Goal: Information Seeking & Learning: Learn about a topic

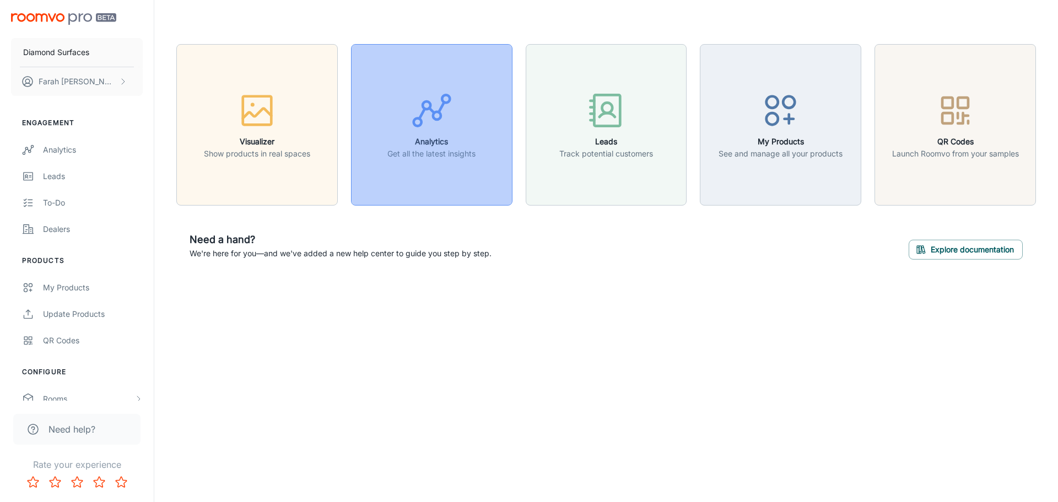
click at [449, 156] on p "Get all the latest insights" at bounding box center [431, 154] width 88 height 12
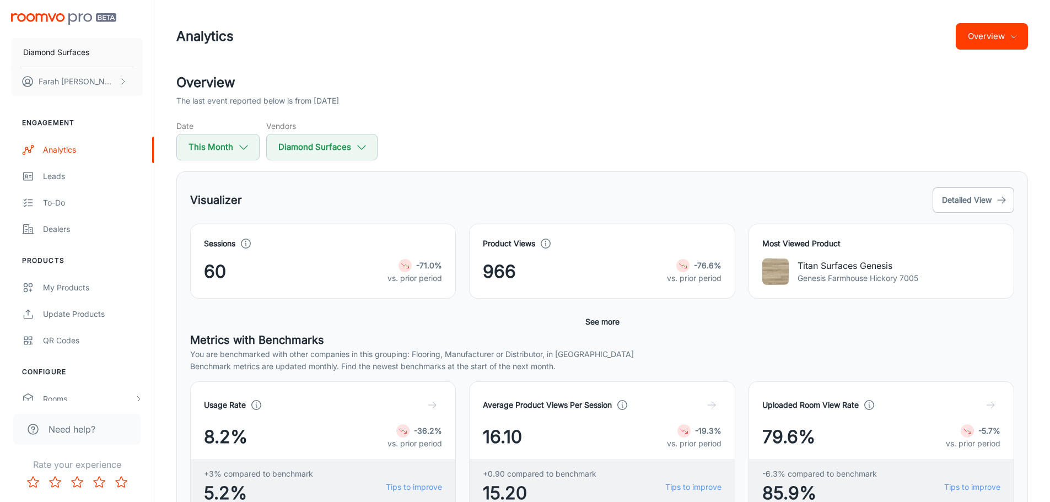
click at [579, 258] on div "Product Views 966 -76.6% vs. prior period" at bounding box center [602, 261] width 238 height 47
click at [606, 321] on button "See more" at bounding box center [602, 322] width 43 height 20
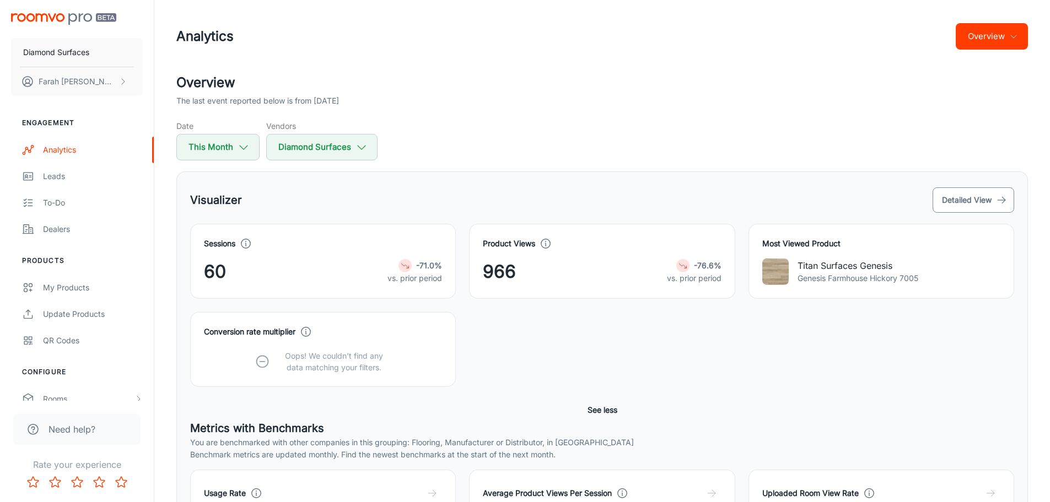
click at [968, 199] on button "Detailed View" at bounding box center [974, 199] width 82 height 25
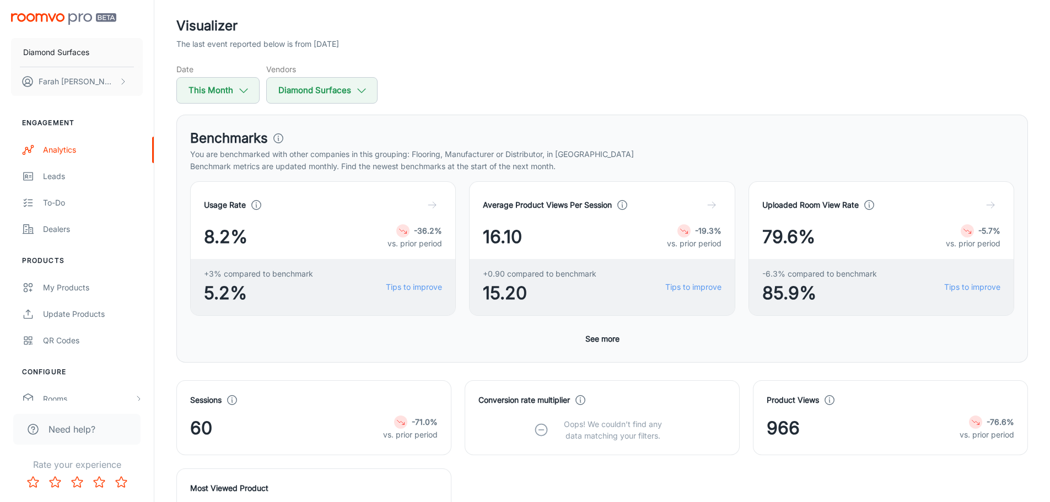
scroll to position [53, 0]
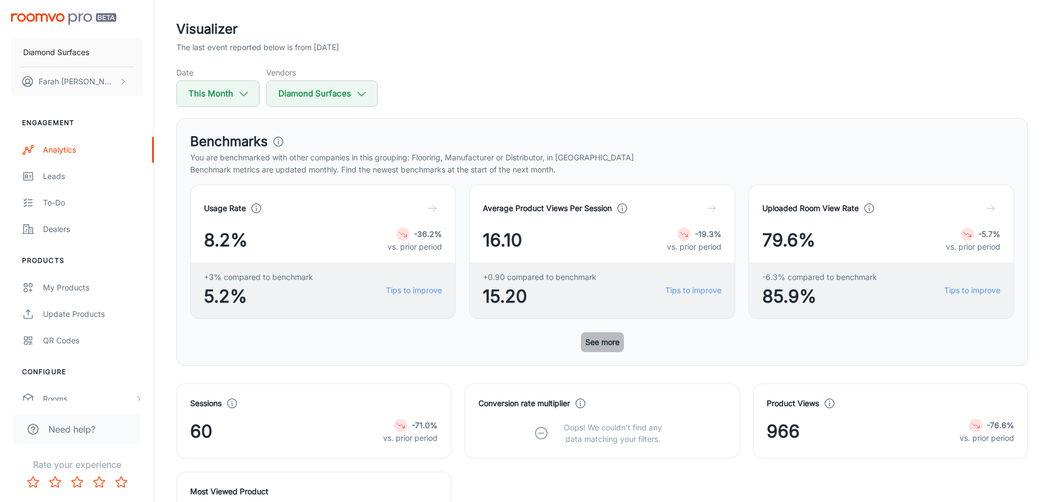
click at [591, 342] on button "See more" at bounding box center [602, 342] width 43 height 20
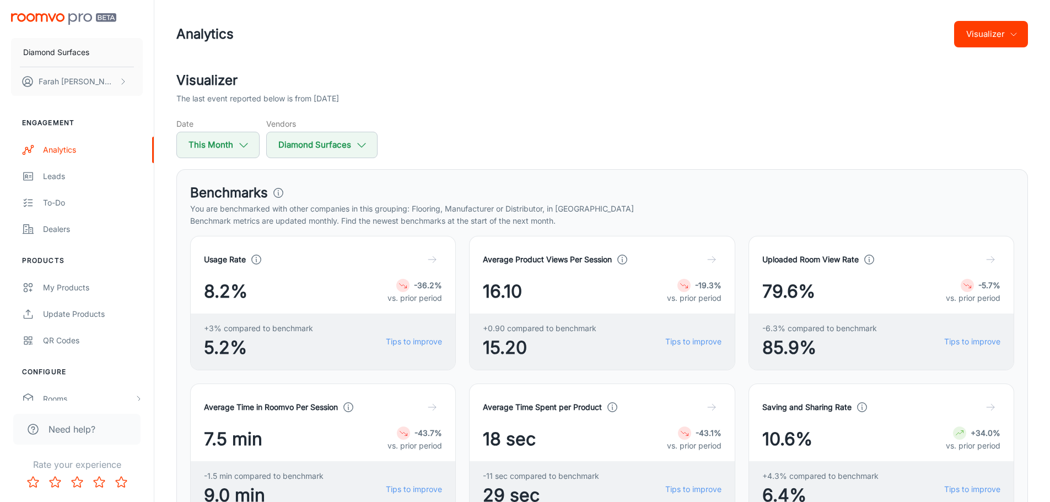
scroll to position [0, 0]
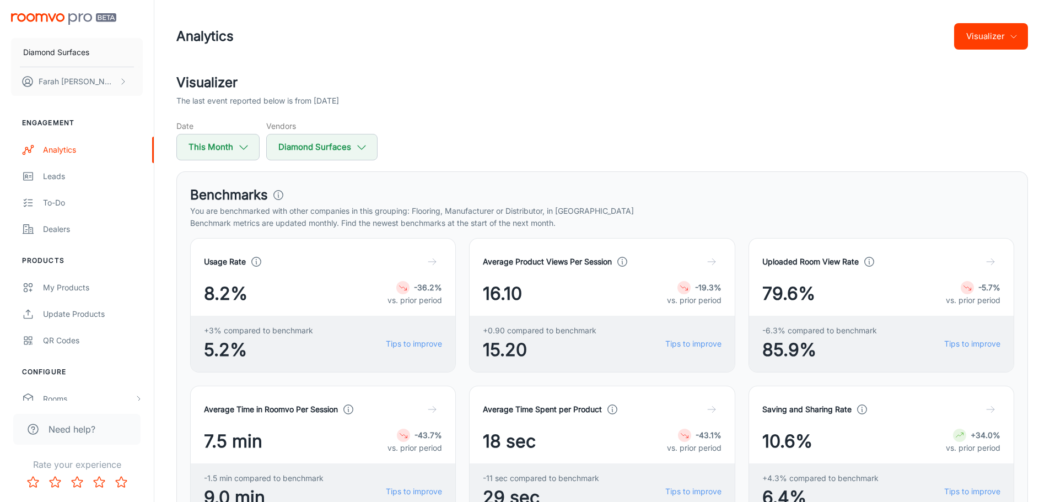
click at [904, 117] on div "Visualizer The last event reported below is from [DATE] Date This Month Vendors…" at bounding box center [602, 117] width 852 height 88
click at [626, 298] on div "16.10 -19.3% vs. prior period" at bounding box center [602, 294] width 238 height 26
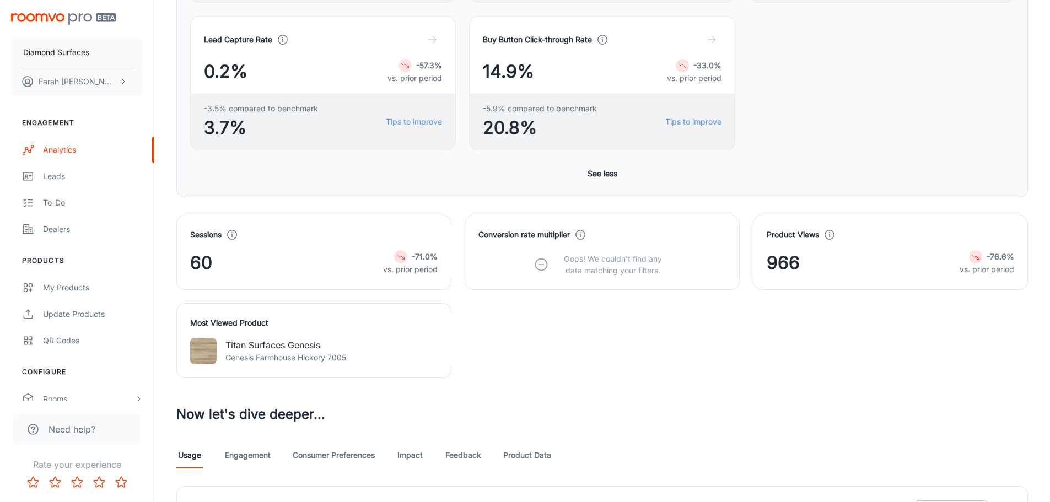
scroll to position [514, 0]
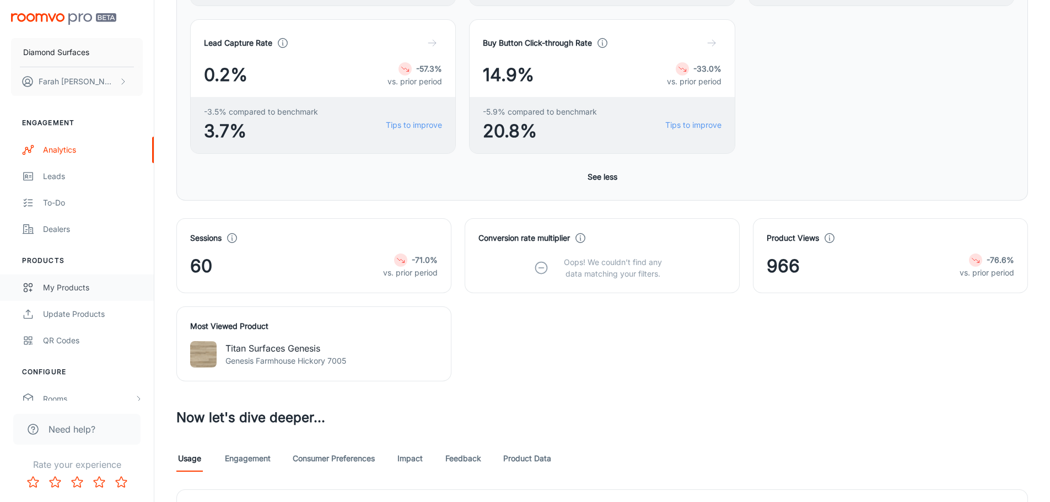
click at [104, 289] on div "My Products" at bounding box center [93, 288] width 100 height 12
